Goal: Task Accomplishment & Management: Use online tool/utility

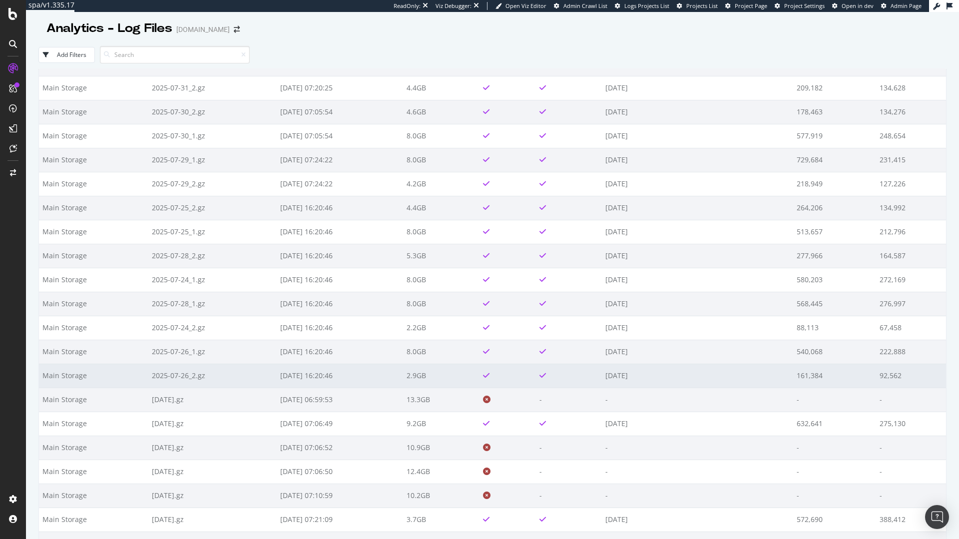
scroll to position [629, 0]
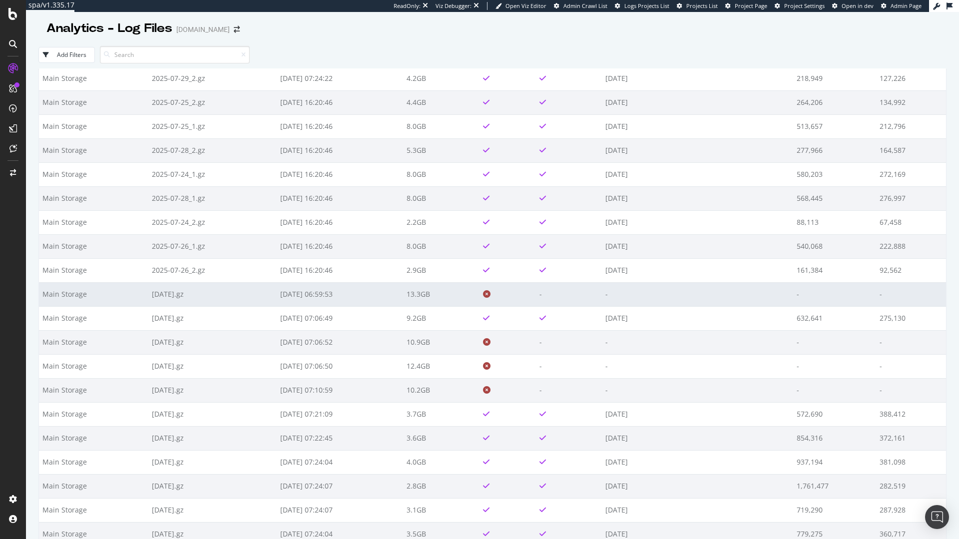
click at [354, 291] on td "[DATE] 06:59:53" at bounding box center [340, 294] width 126 height 24
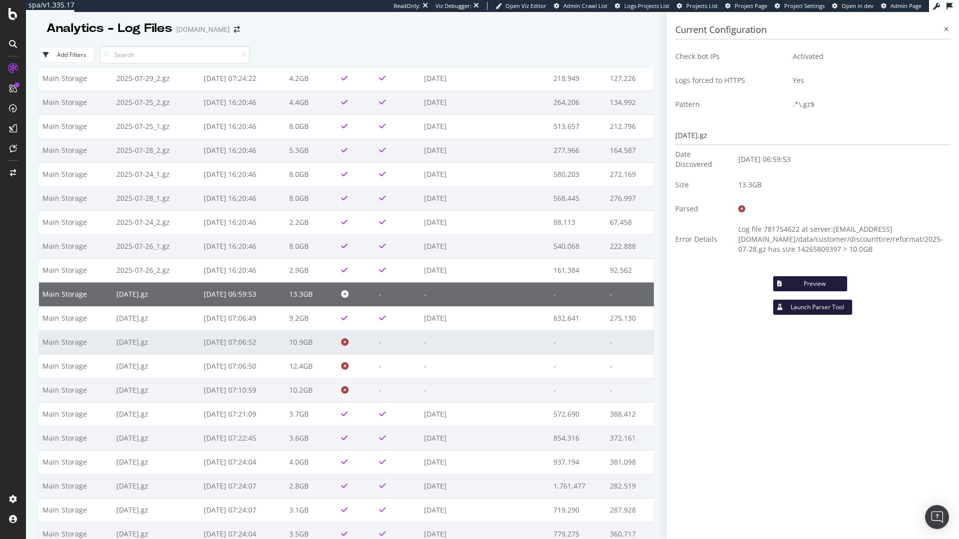
click at [202, 343] on td "[DATE] 07:06:52" at bounding box center [243, 342] width 86 height 24
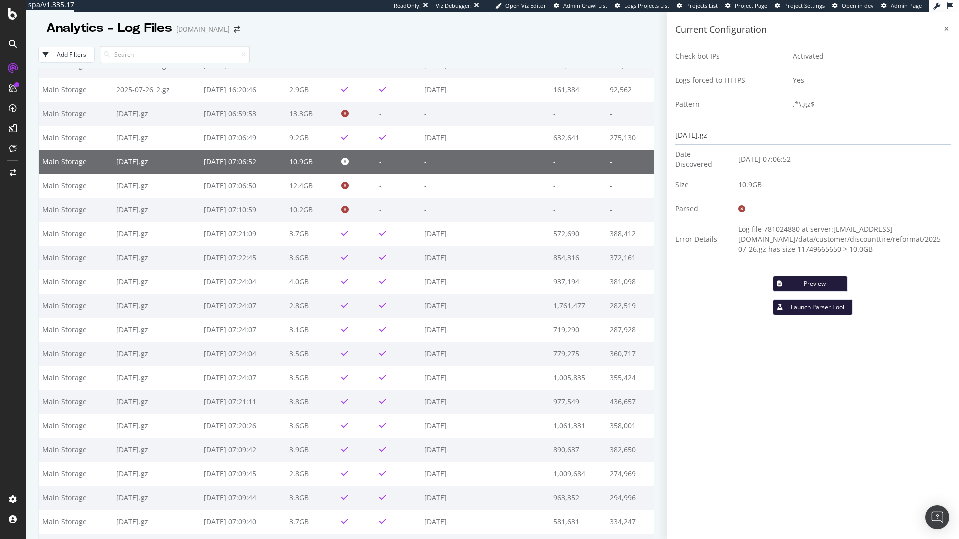
scroll to position [809, 0]
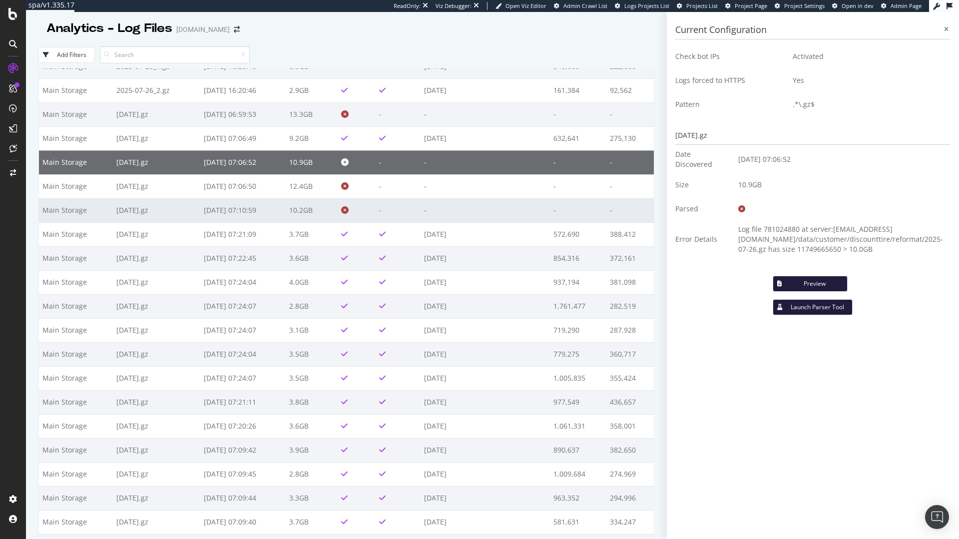
click at [309, 217] on td "10.2GB" at bounding box center [312, 210] width 52 height 24
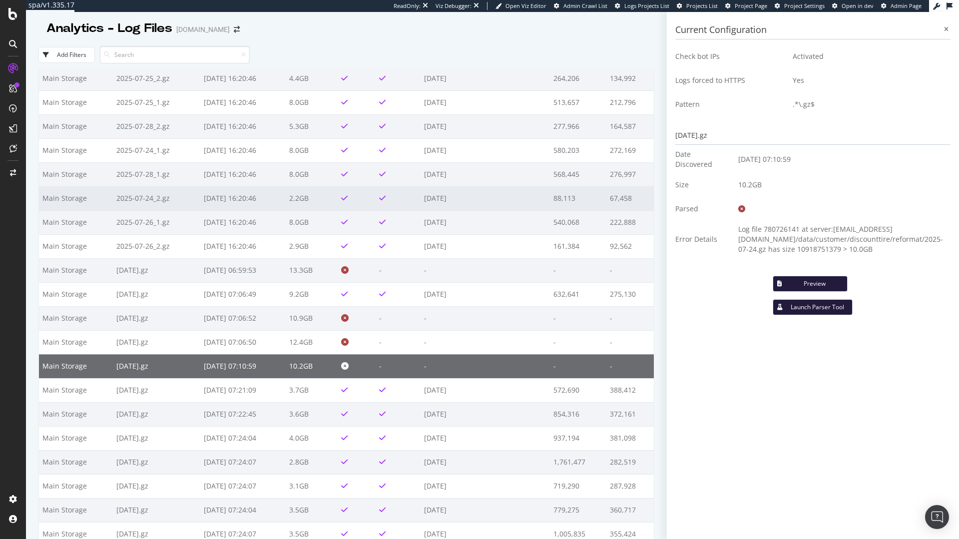
scroll to position [629, 0]
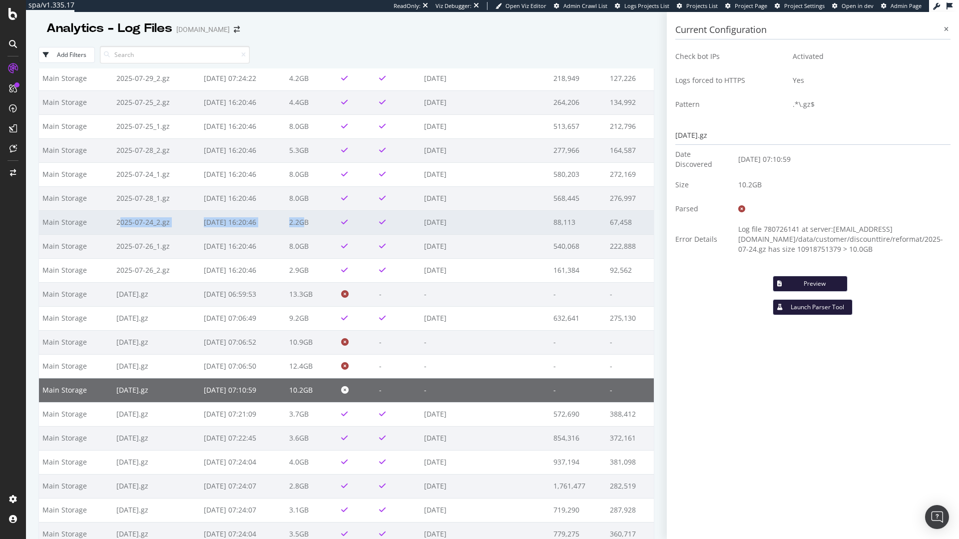
drag, startPoint x: 116, startPoint y: 225, endPoint x: 314, endPoint y: 223, distance: 197.8
click at [314, 223] on tr "Main Storage 2025-07-24_2.gz [DATE] 16:20:46 2.2GB [DATE] 88,113 67,458" at bounding box center [346, 222] width 615 height 24
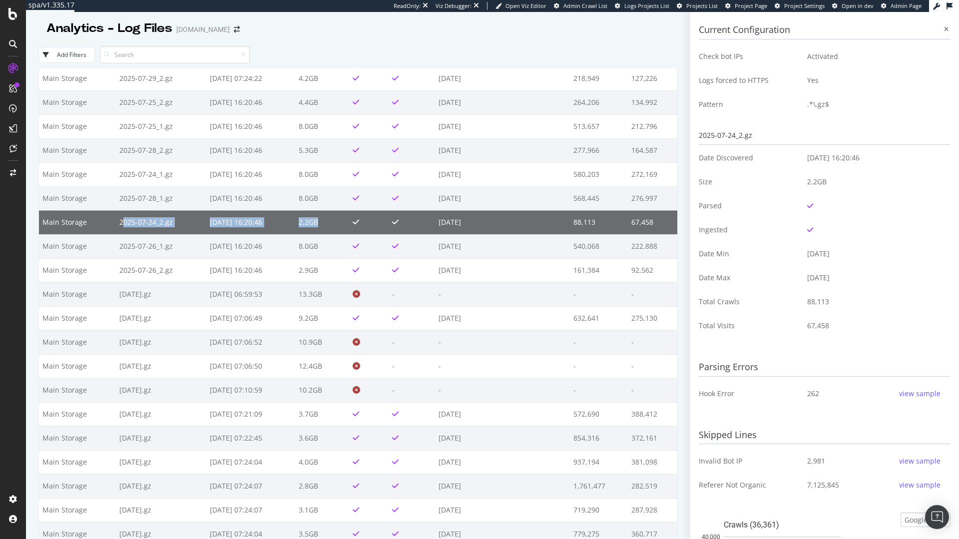
click at [310, 223] on td "2.2GB" at bounding box center [322, 222] width 54 height 24
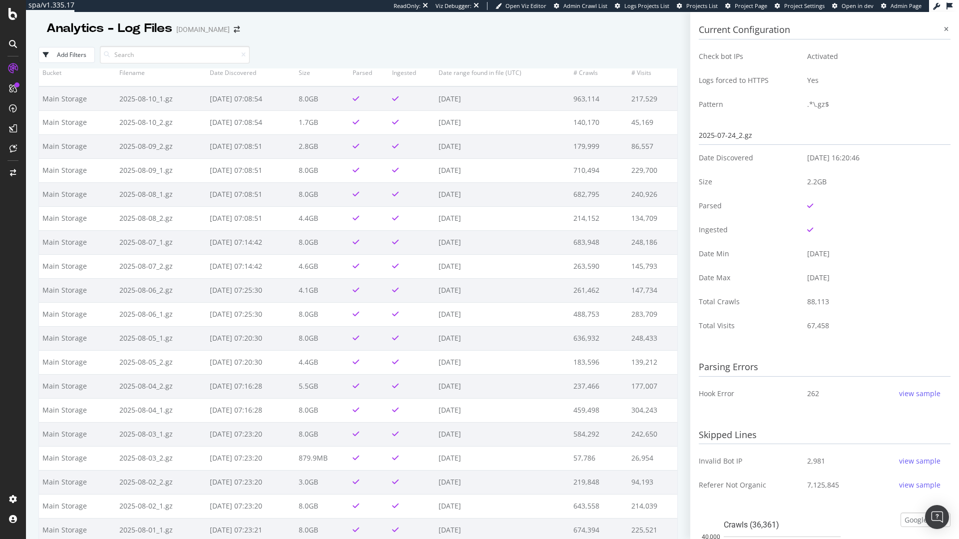
scroll to position [0, 0]
